Goal: Use online tool/utility: Use online tool/utility

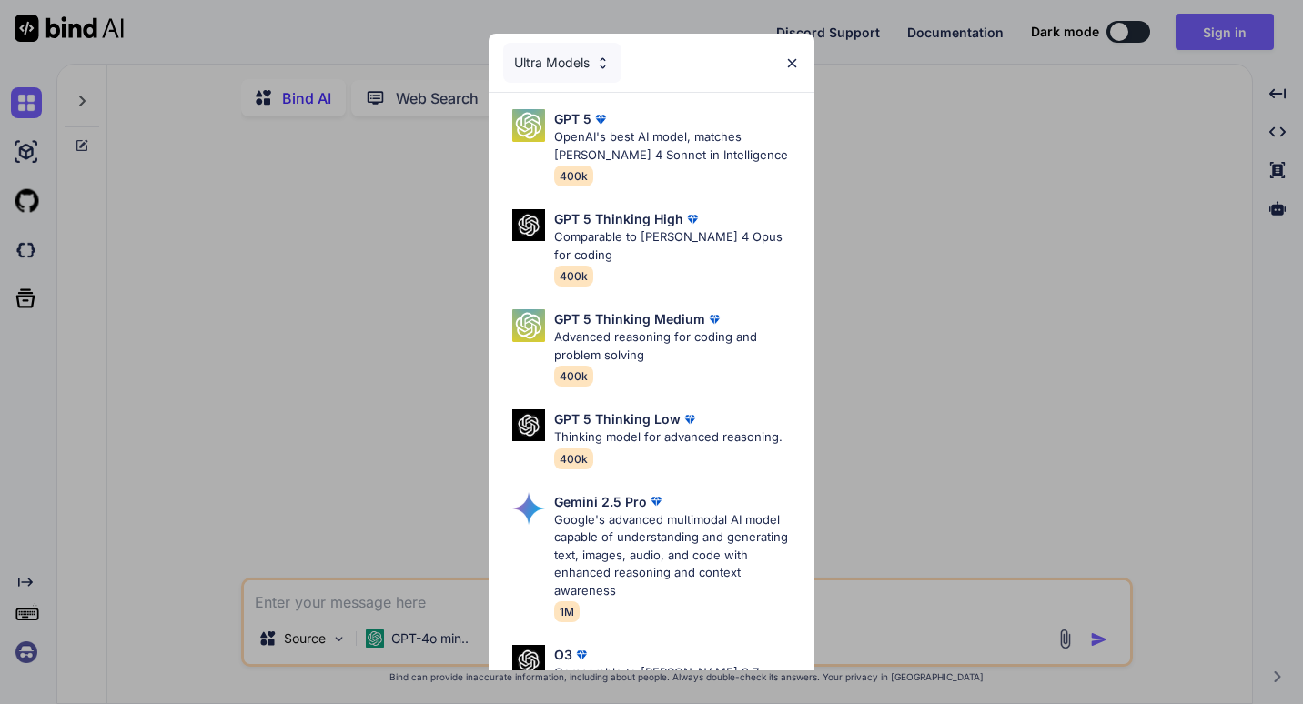
click at [681, 63] on div "Ultra Models" at bounding box center [652, 63] width 326 height 58
click at [569, 35] on div "Ultra Models" at bounding box center [652, 63] width 326 height 58
click at [564, 48] on div "Ultra Models" at bounding box center [562, 63] width 118 height 40
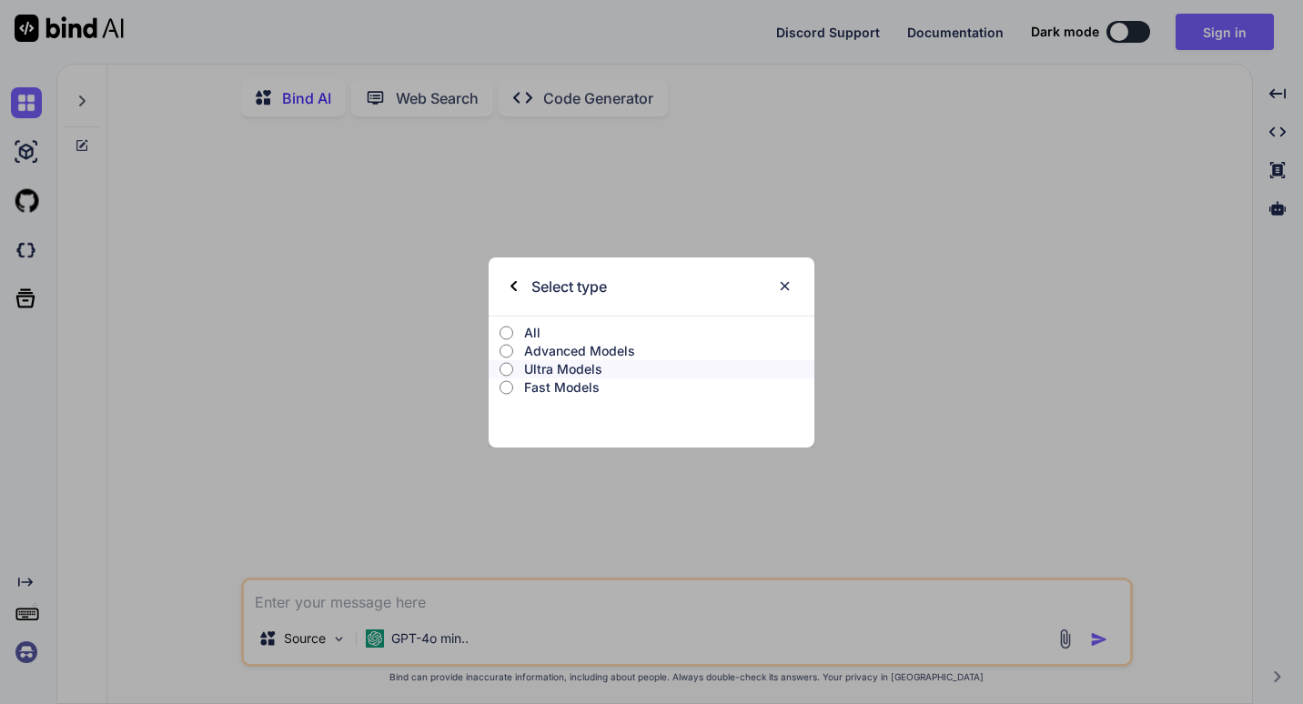
click at [534, 346] on p "Advanced Models" at bounding box center [669, 351] width 290 height 18
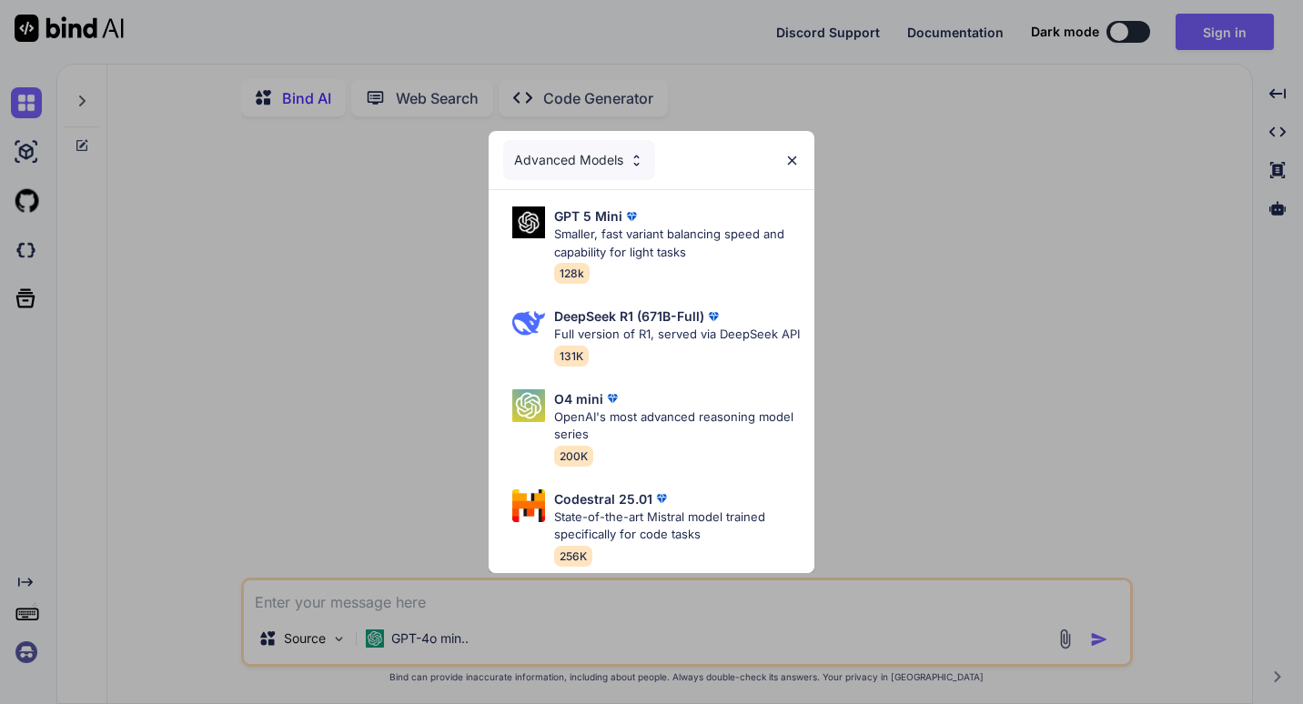
click at [790, 153] on img at bounding box center [791, 160] width 15 height 15
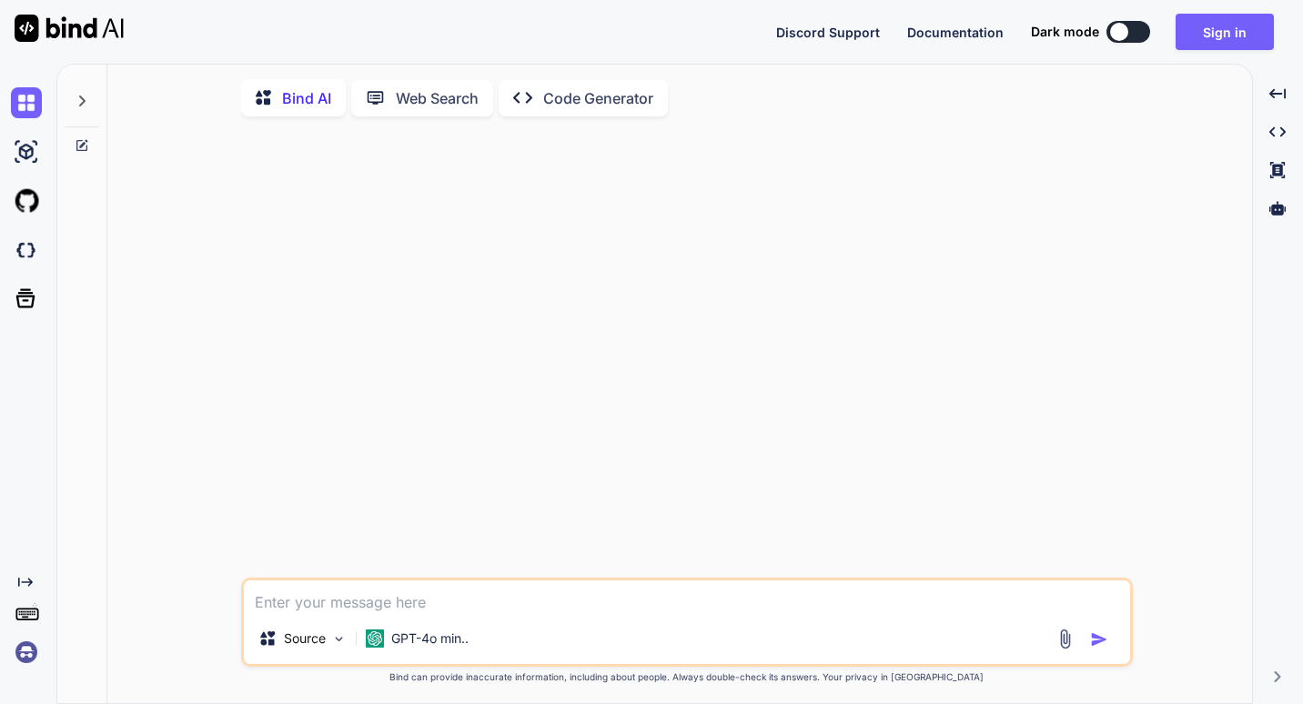
click at [552, 101] on p "Code Generator" at bounding box center [598, 98] width 110 height 22
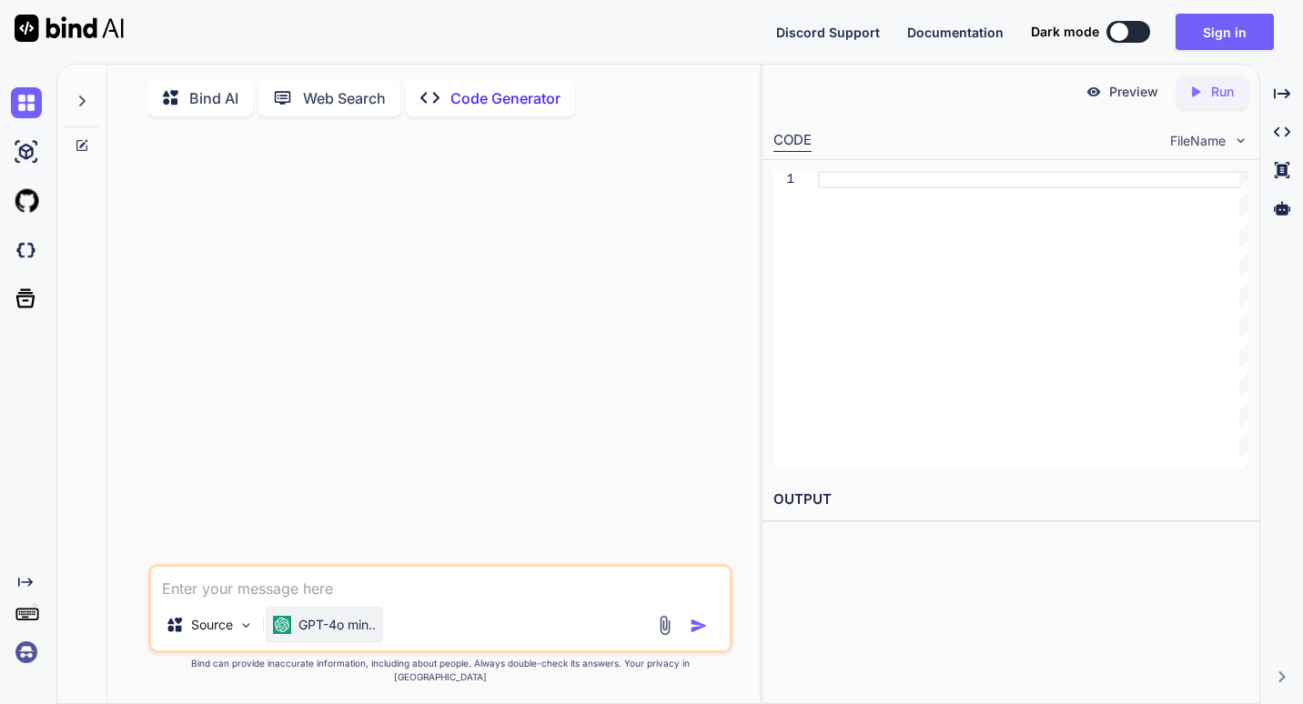
click at [348, 634] on p "GPT-4o min.." at bounding box center [336, 625] width 77 height 18
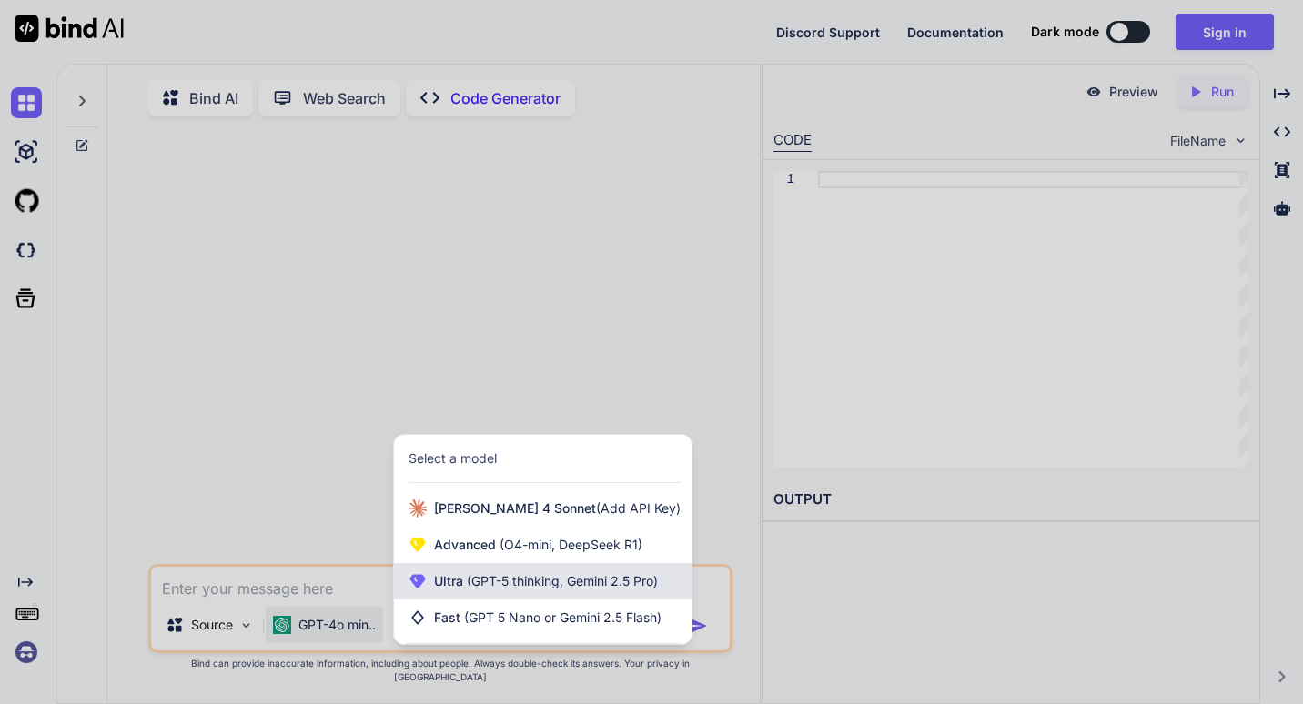
click at [463, 591] on span "Ultra (GPT-5 thinking, Gemini 2.5 Pro)" at bounding box center [546, 581] width 224 height 18
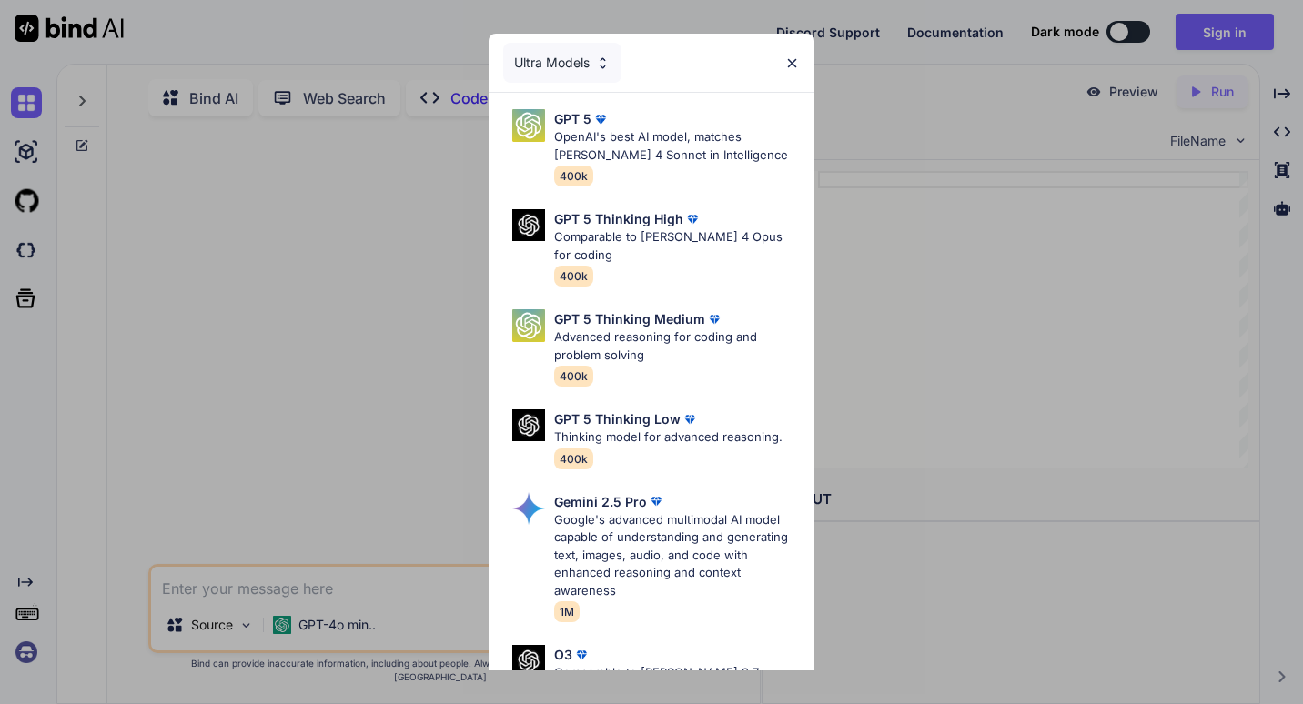
click at [797, 64] on img at bounding box center [791, 63] width 15 height 15
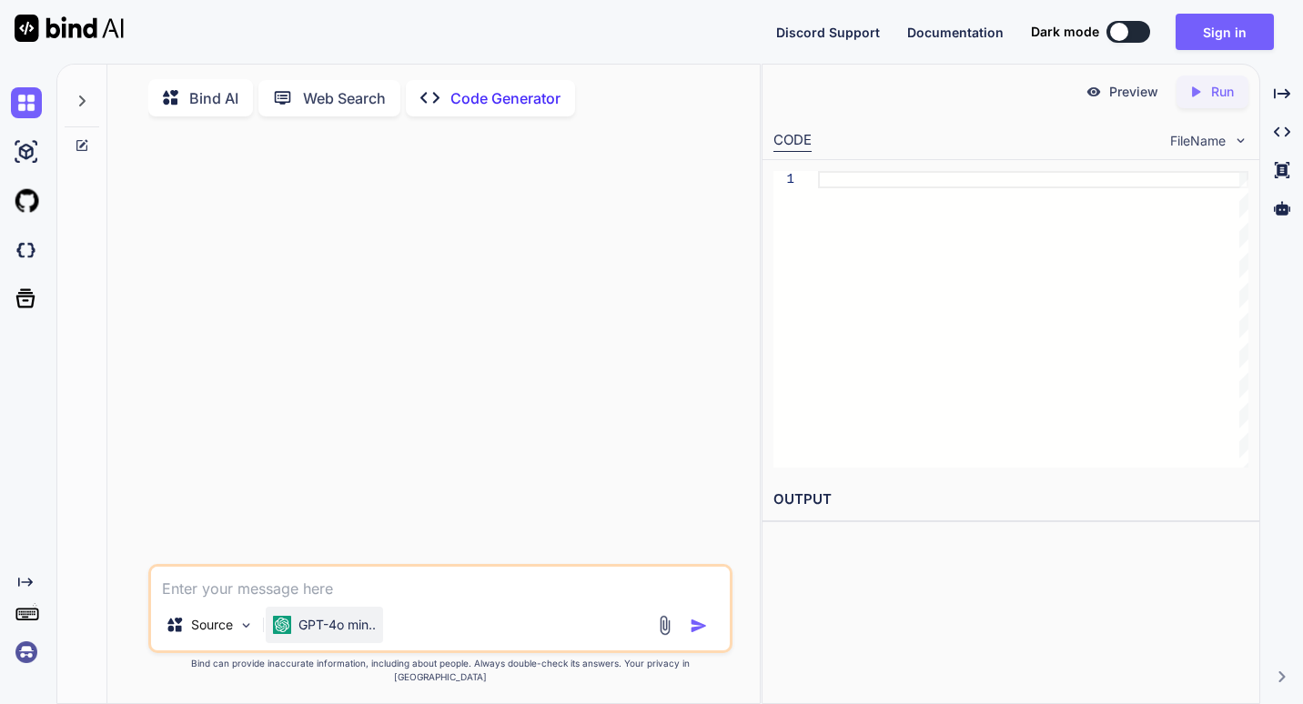
click at [336, 633] on div "GPT-4o min.." at bounding box center [324, 625] width 117 height 36
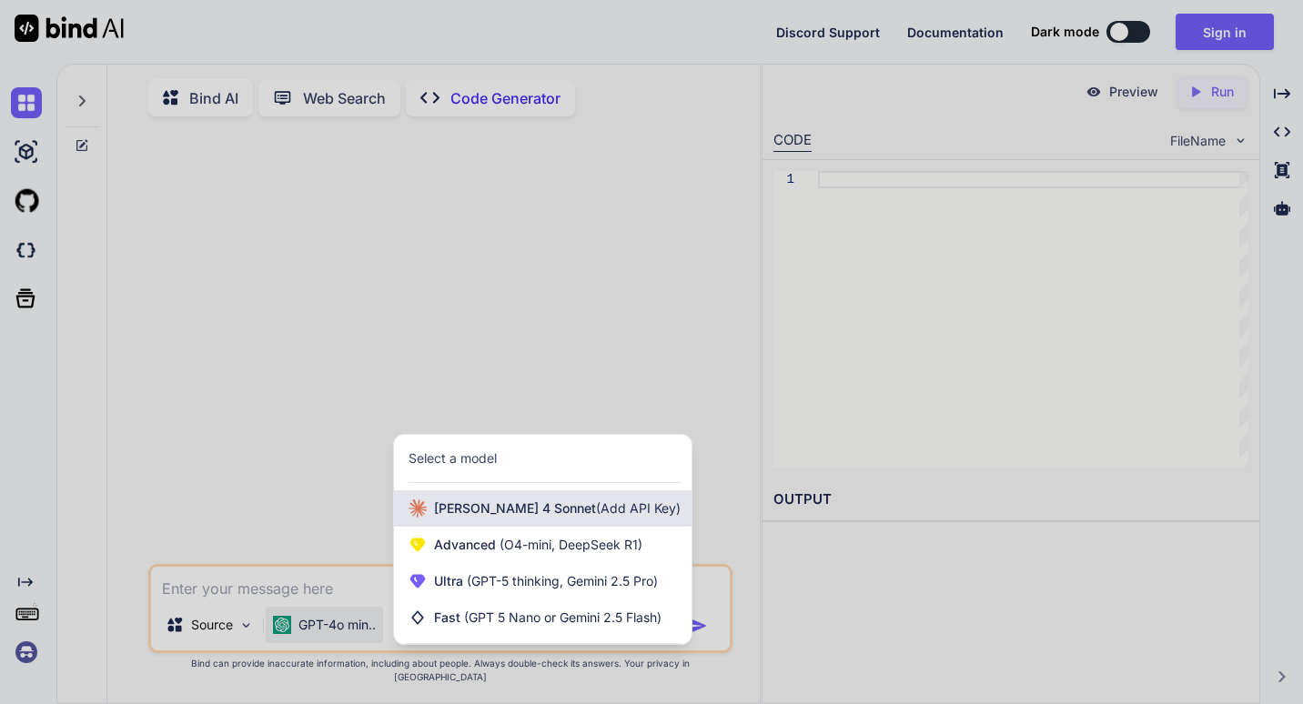
click at [445, 518] on span "[PERSON_NAME] 4 Sonnet (Add API Key)" at bounding box center [557, 509] width 247 height 18
type textarea "x"
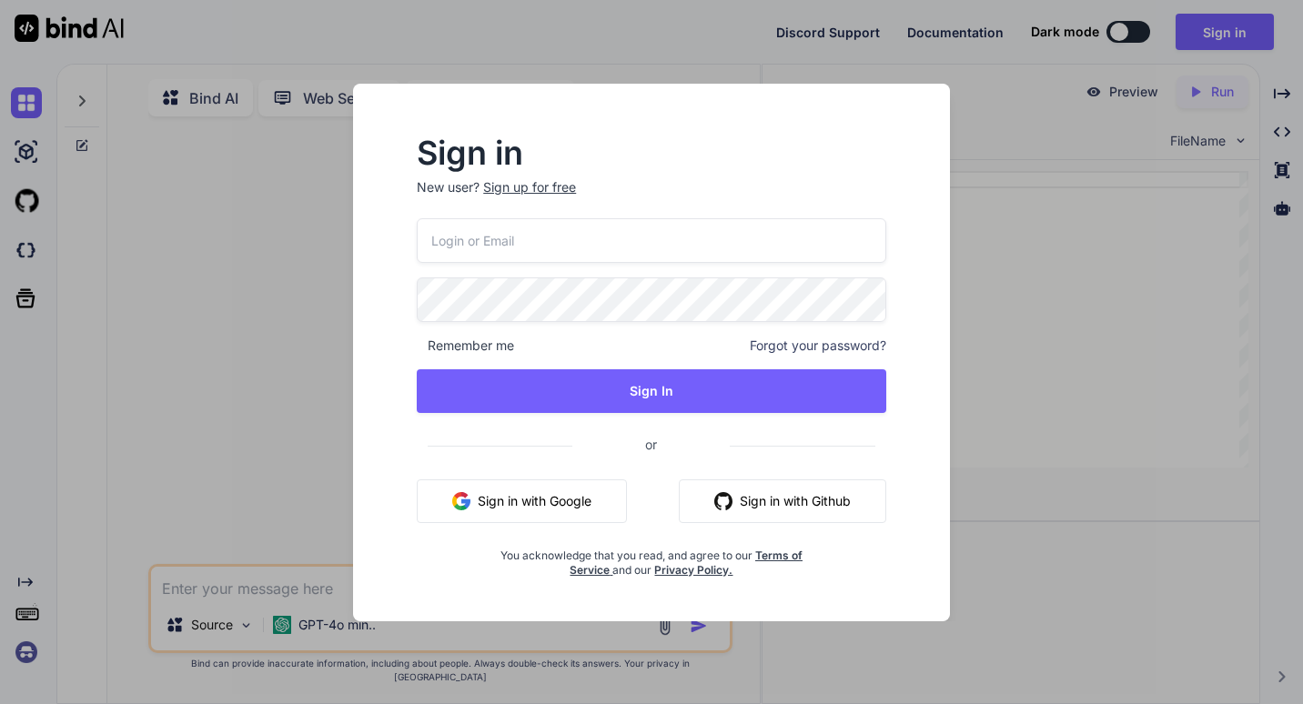
click at [187, 350] on div "Sign in New user? Sign up for free Remember me Forgot your password? Sign In or…" at bounding box center [651, 352] width 1303 height 704
